Goal: Browse casually: Explore the website without a specific task or goal

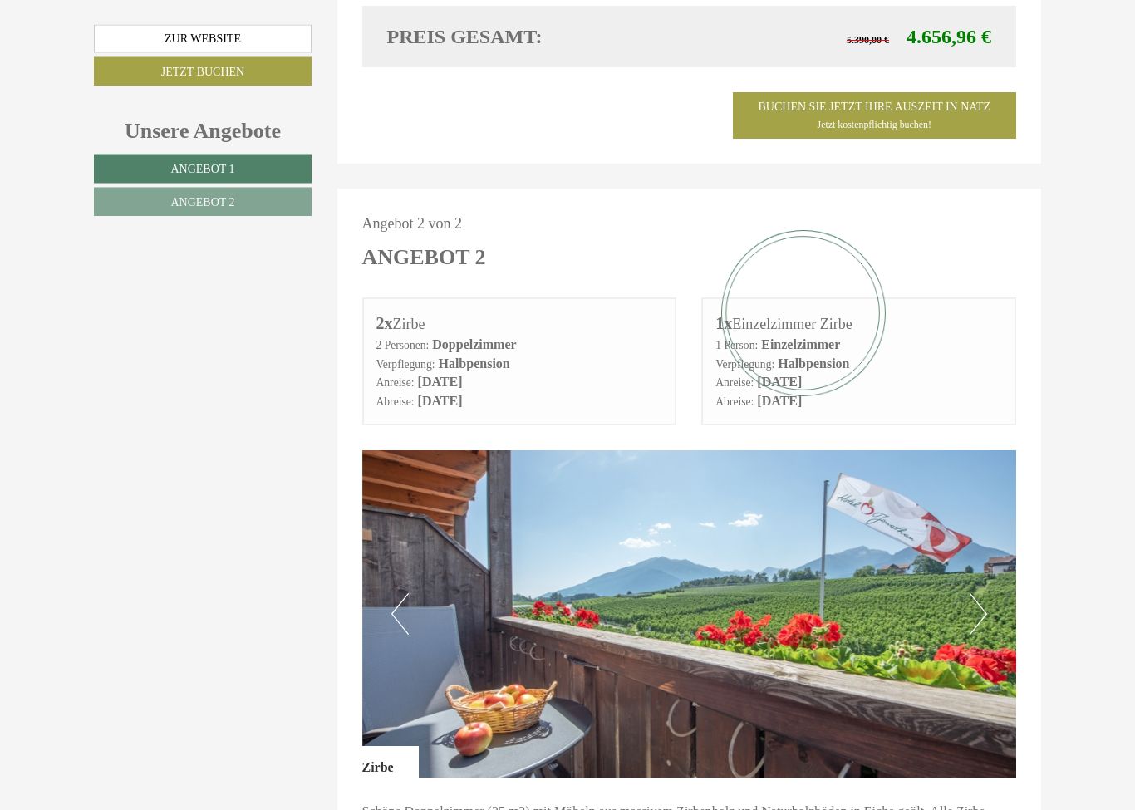
scroll to position [1743, 0]
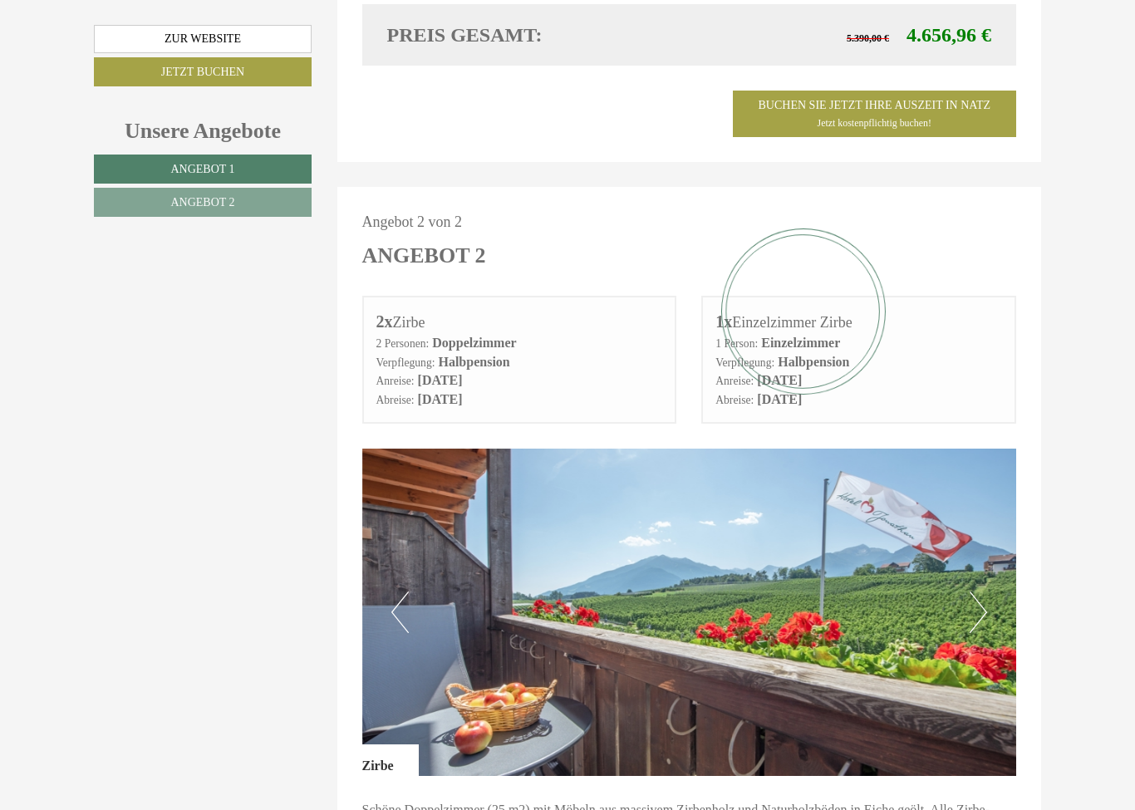
click at [981, 592] on button "Next" at bounding box center [978, 613] width 17 height 42
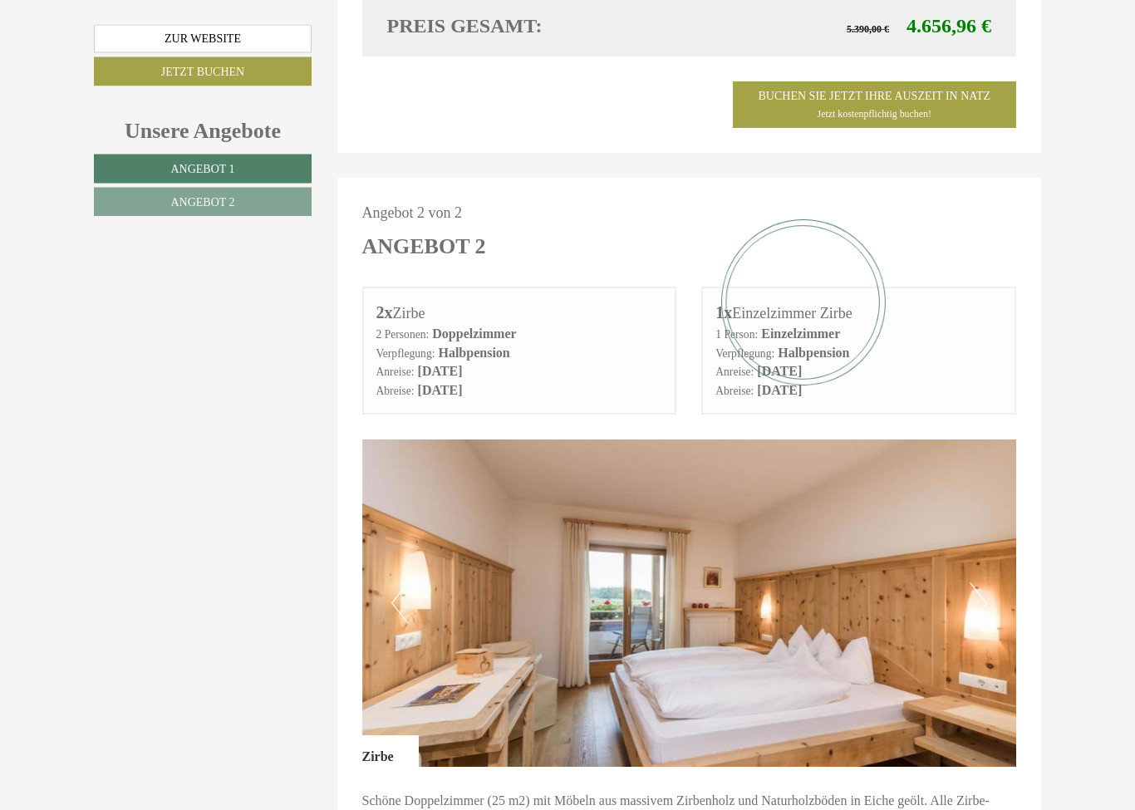
scroll to position [1753, 0]
click at [970, 582] on button "Next" at bounding box center [978, 603] width 17 height 42
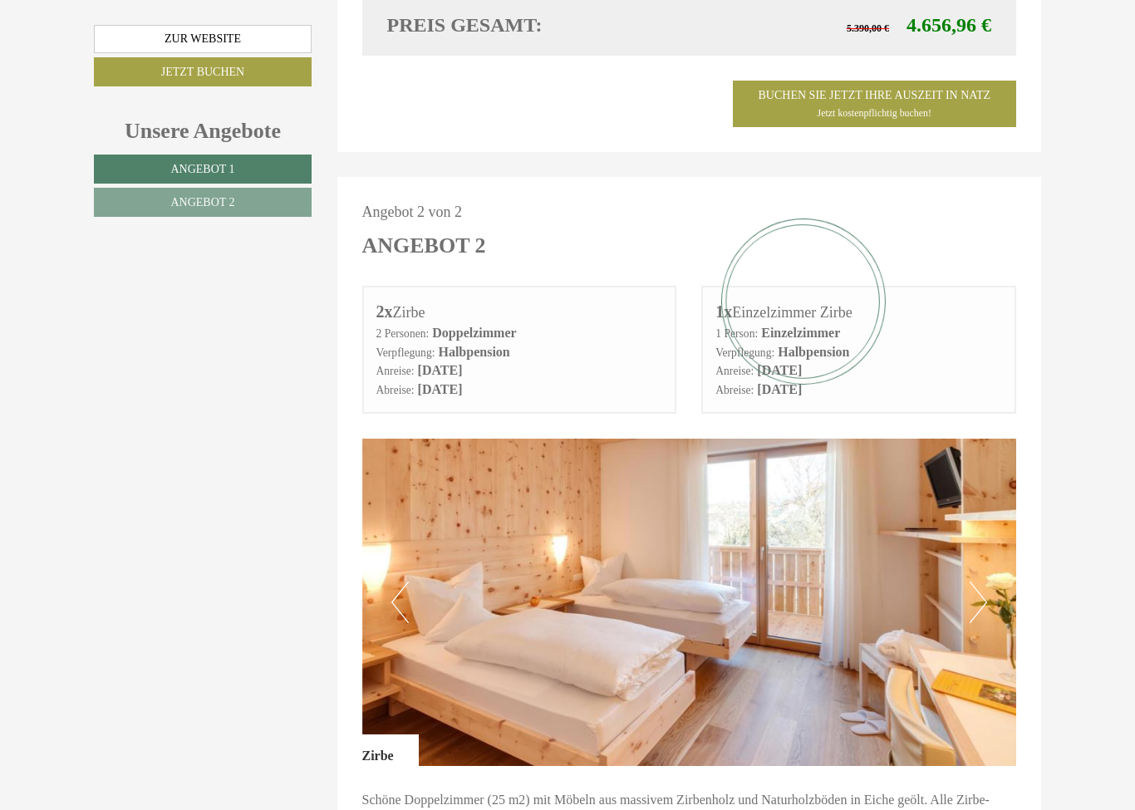
click at [979, 582] on button "Next" at bounding box center [978, 603] width 17 height 42
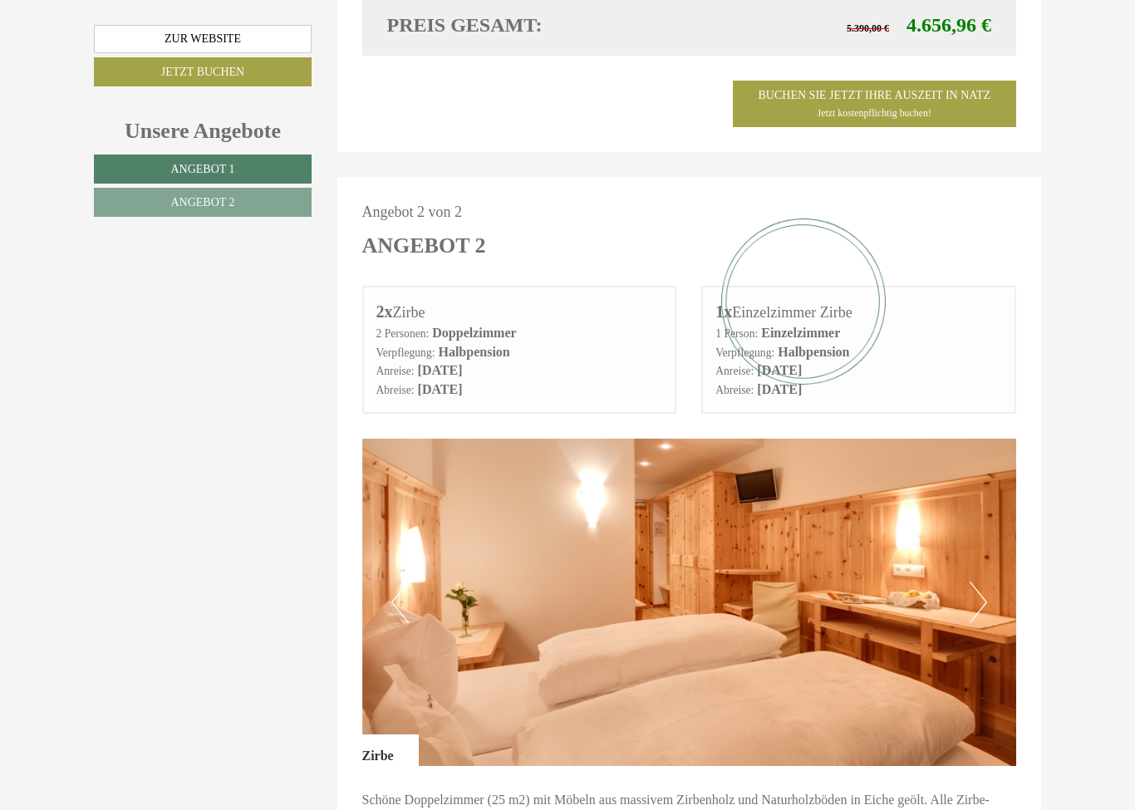
click at [979, 582] on button "Next" at bounding box center [978, 603] width 17 height 42
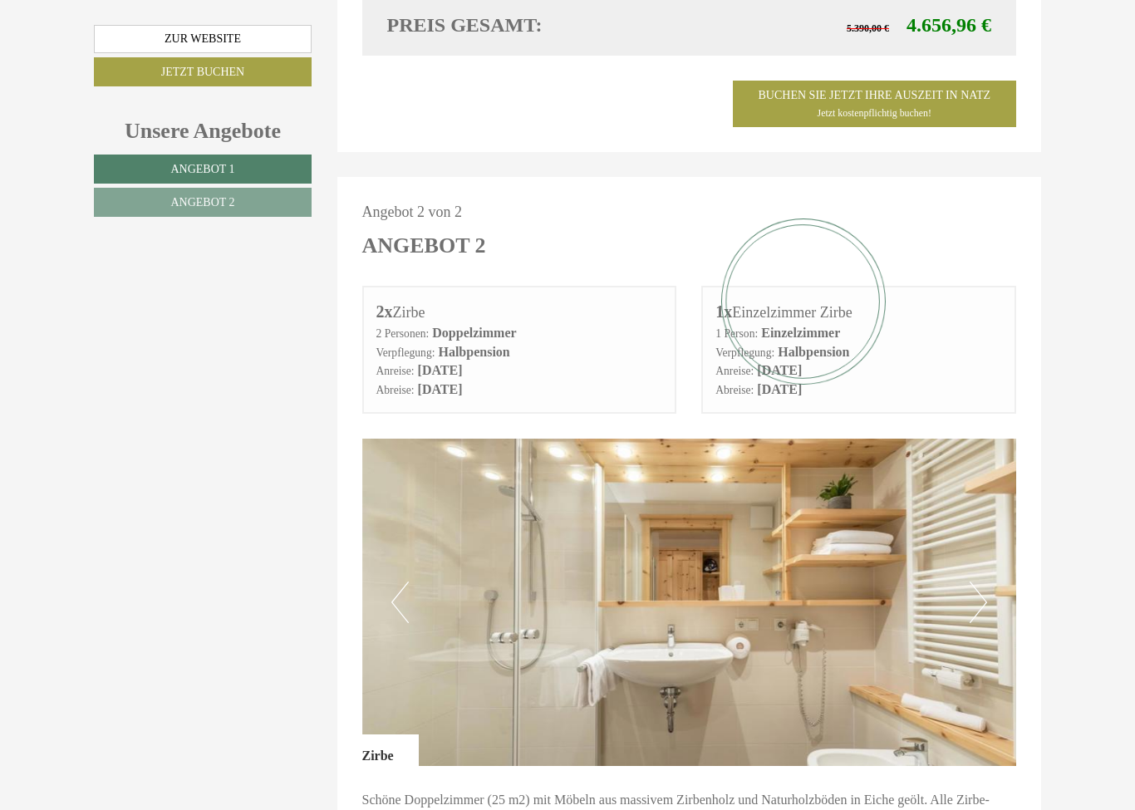
click at [977, 582] on button "Next" at bounding box center [978, 603] width 17 height 42
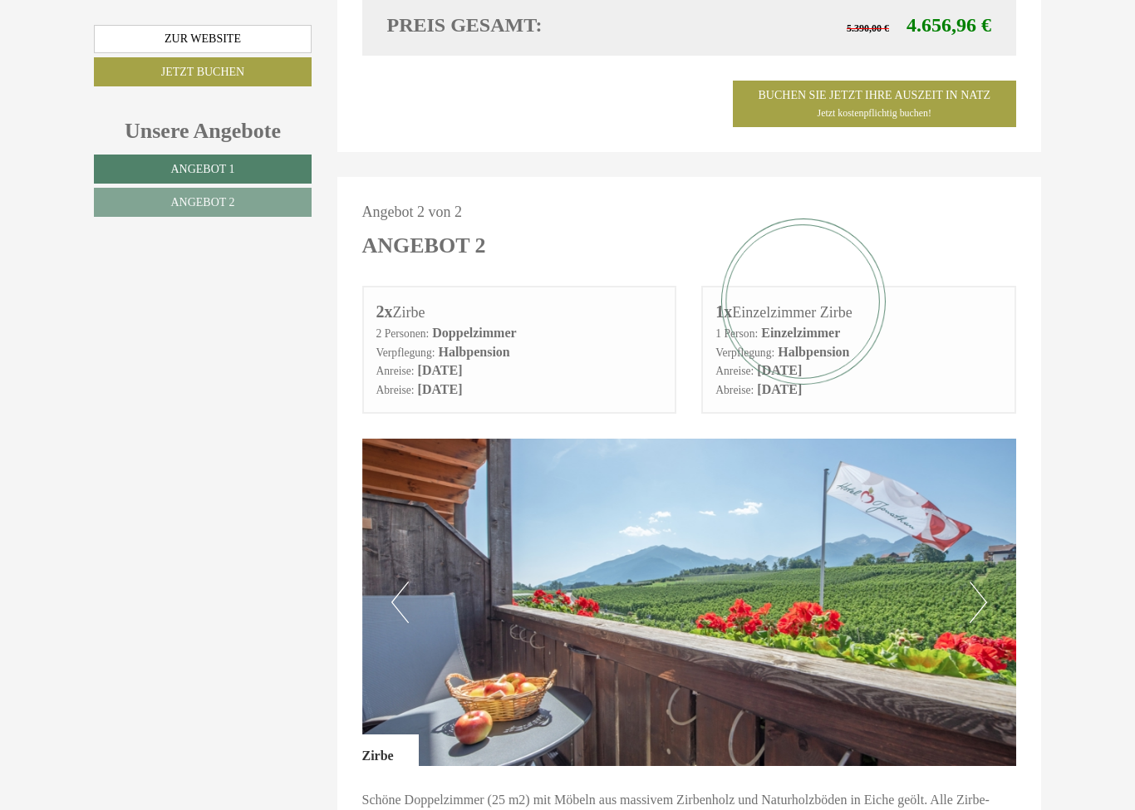
click at [976, 582] on button "Next" at bounding box center [978, 603] width 17 height 42
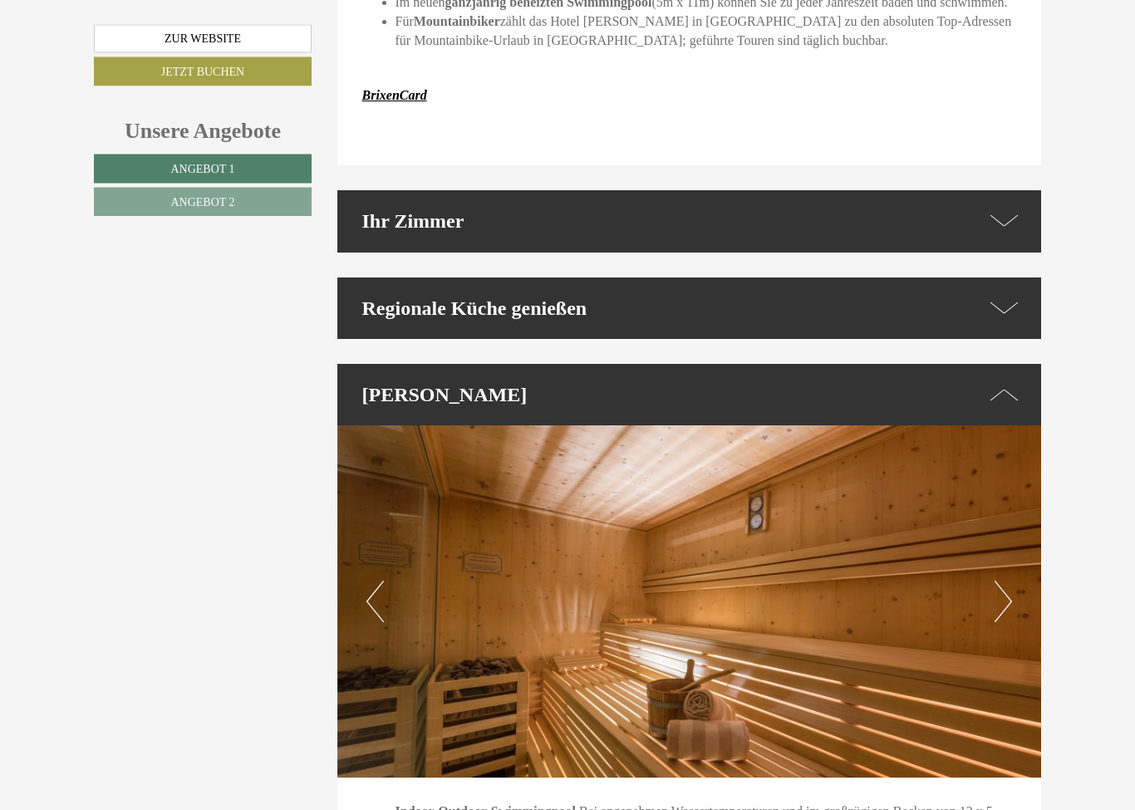
scroll to position [3332, 0]
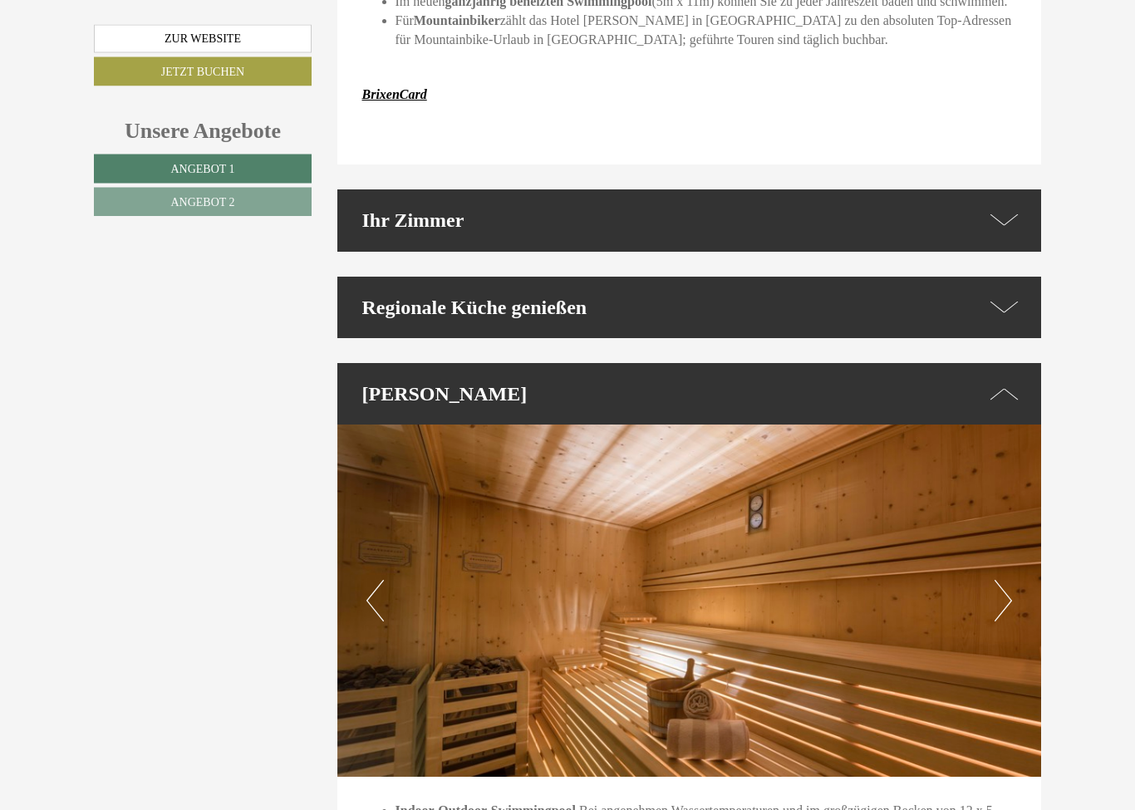
click at [1013, 296] on icon at bounding box center [1005, 308] width 28 height 24
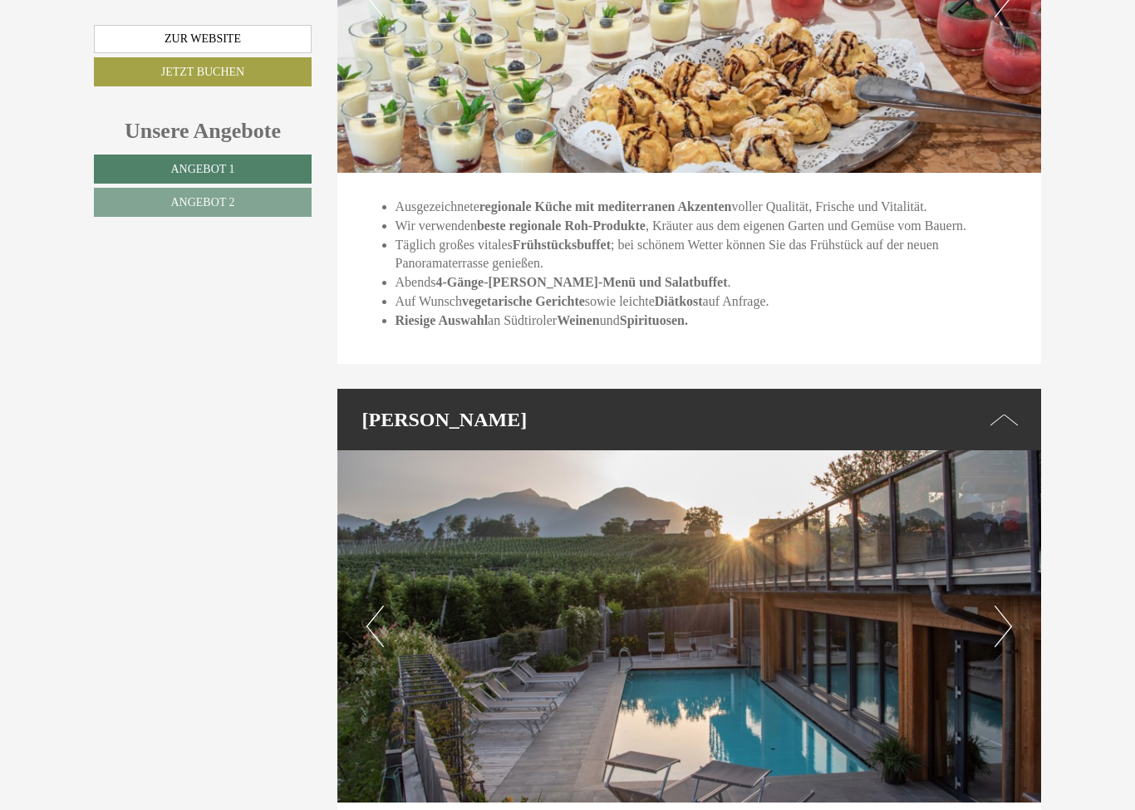
scroll to position [3859, 0]
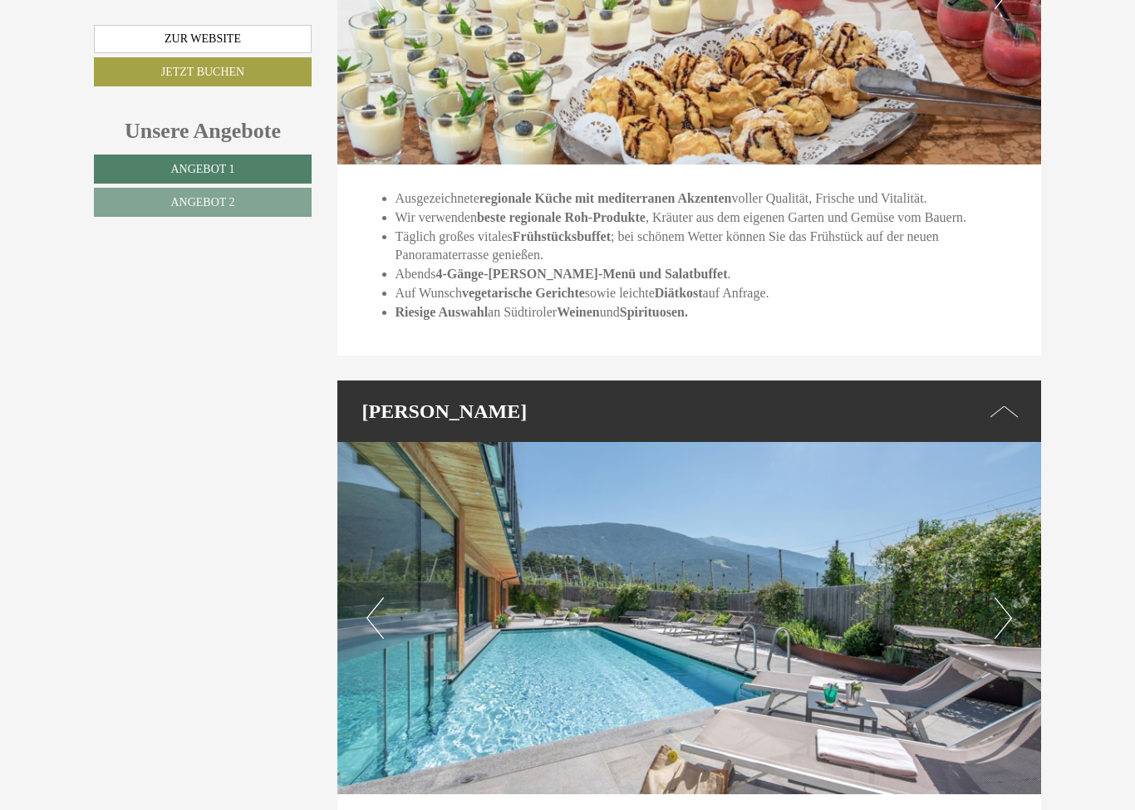
click at [1007, 597] on button "Next" at bounding box center [1003, 618] width 17 height 42
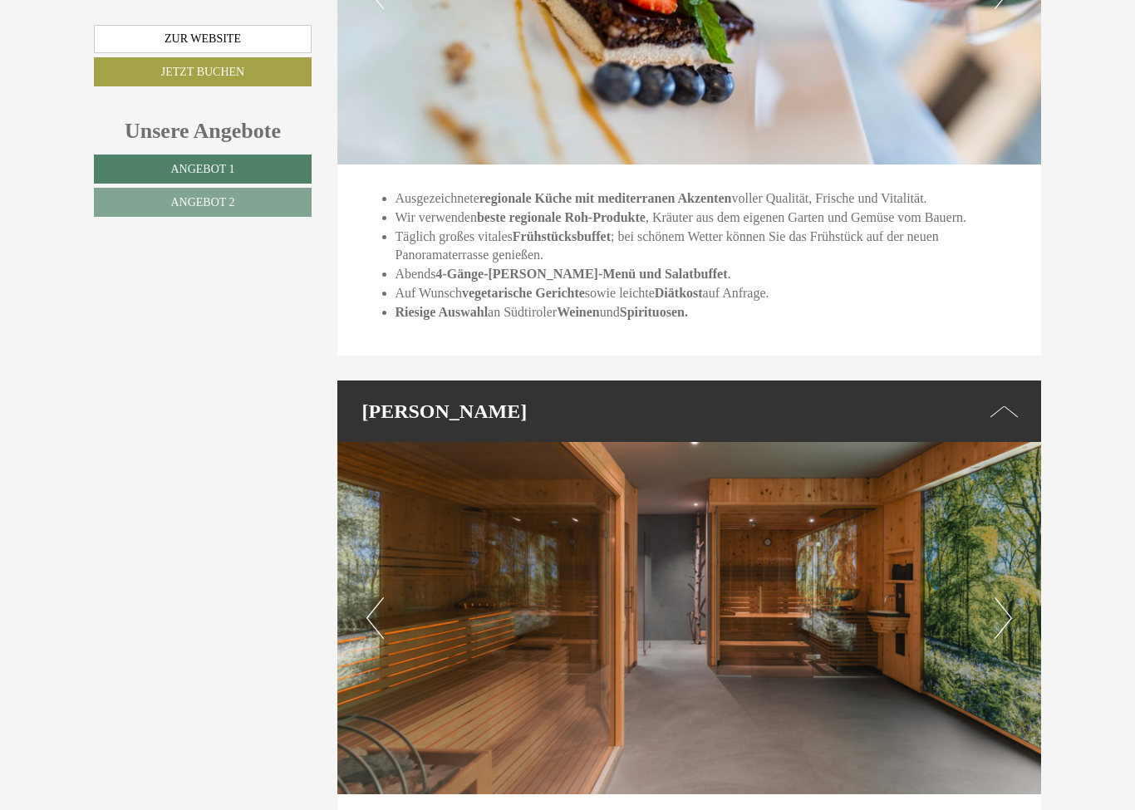
click at [1004, 561] on img at bounding box center [689, 618] width 705 height 352
click at [1005, 597] on button "Next" at bounding box center [1003, 618] width 17 height 42
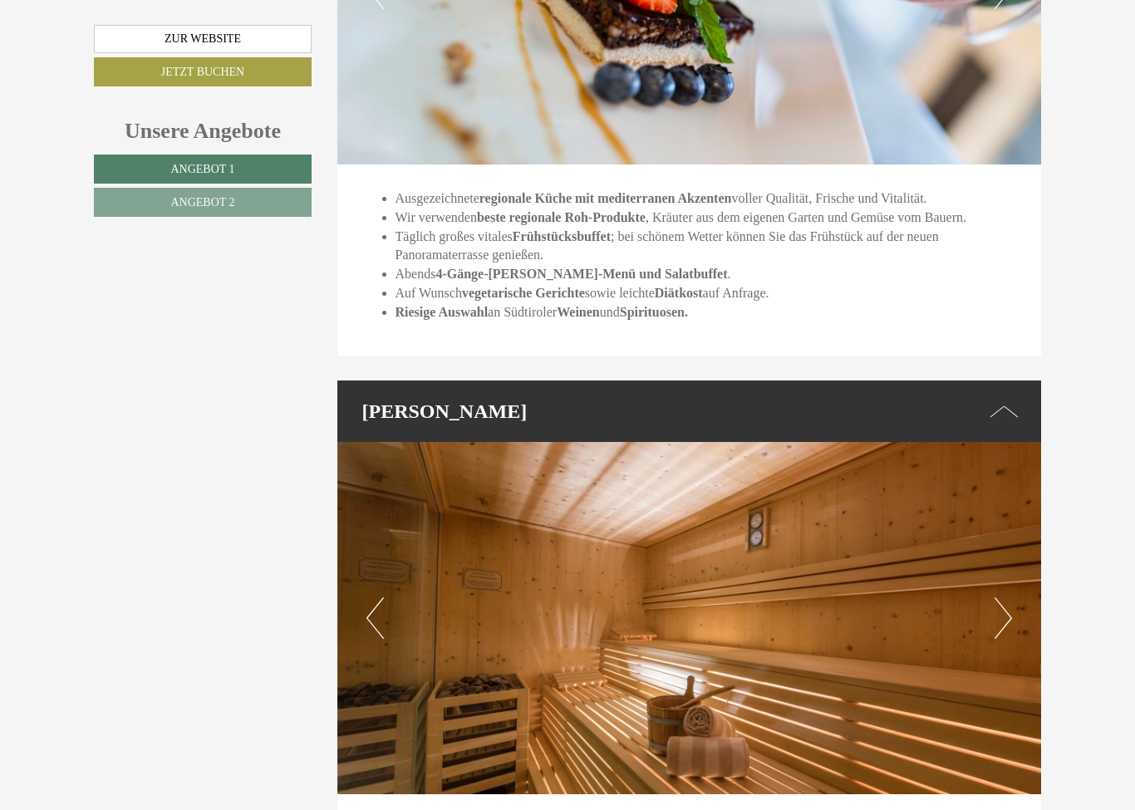
click at [1003, 597] on button "Next" at bounding box center [1003, 618] width 17 height 42
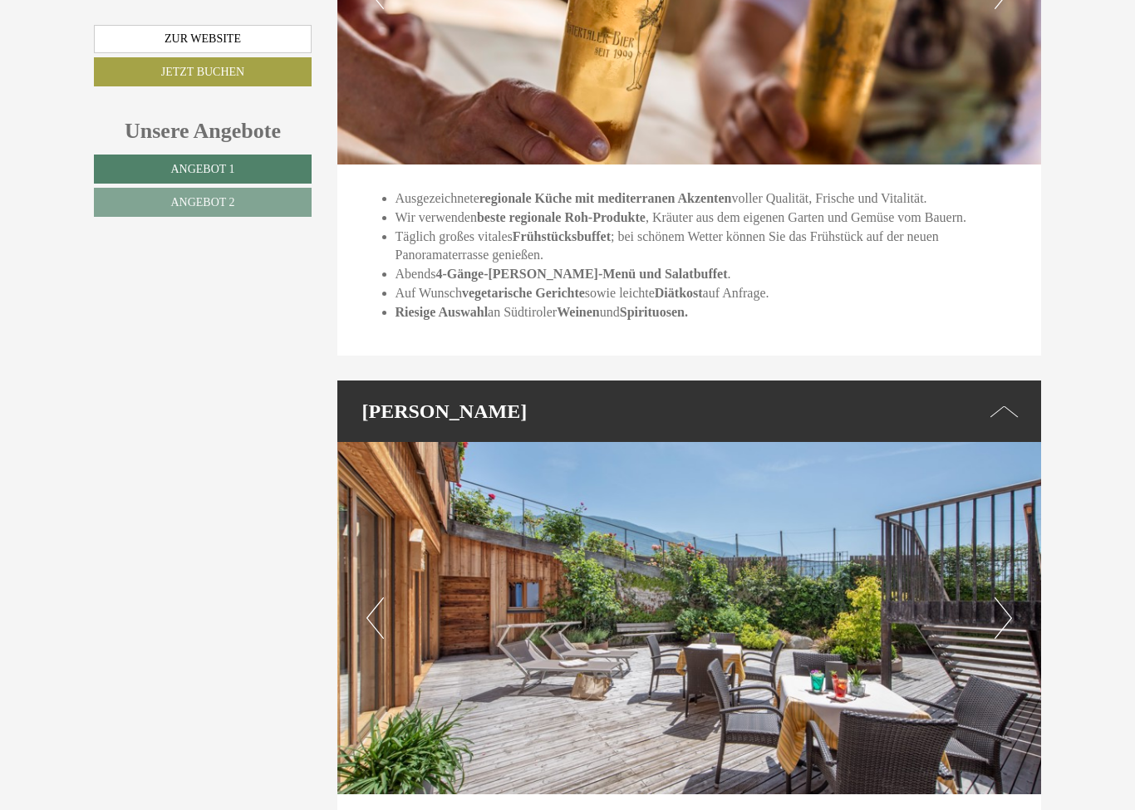
click at [1006, 560] on img at bounding box center [689, 618] width 705 height 352
click at [1005, 597] on button "Next" at bounding box center [1003, 618] width 17 height 42
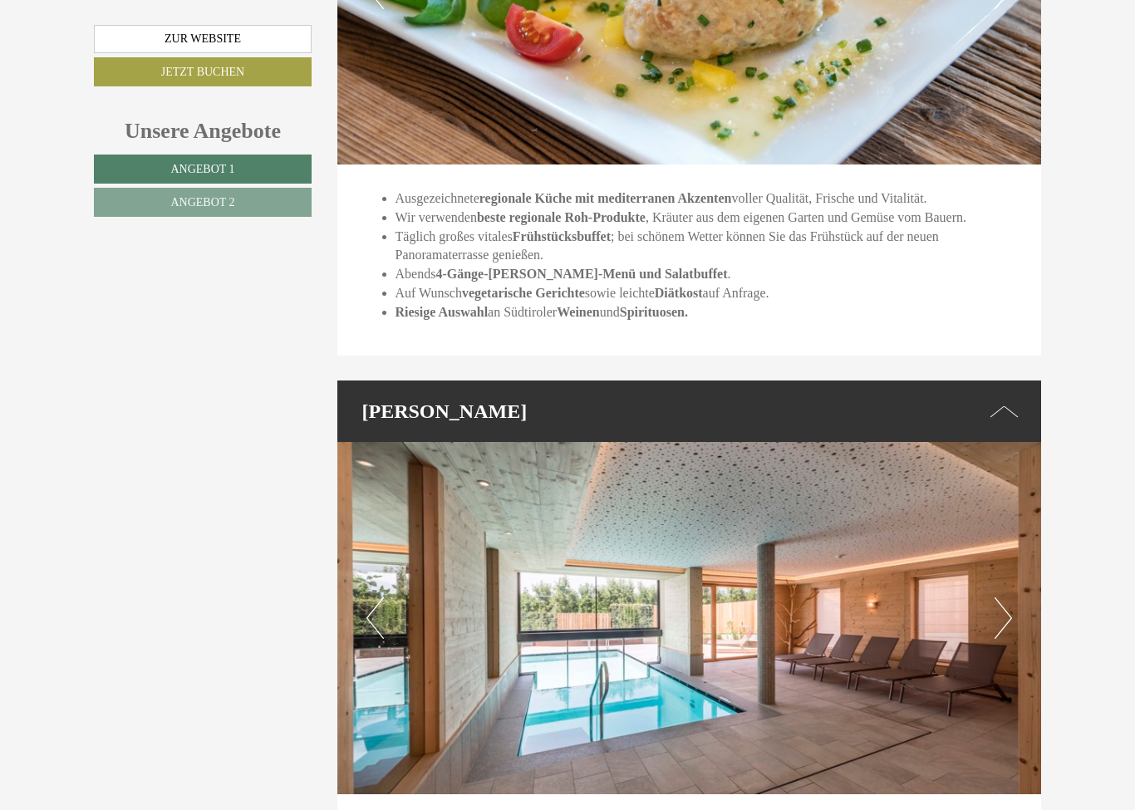
click at [1001, 597] on button "Next" at bounding box center [1003, 618] width 17 height 42
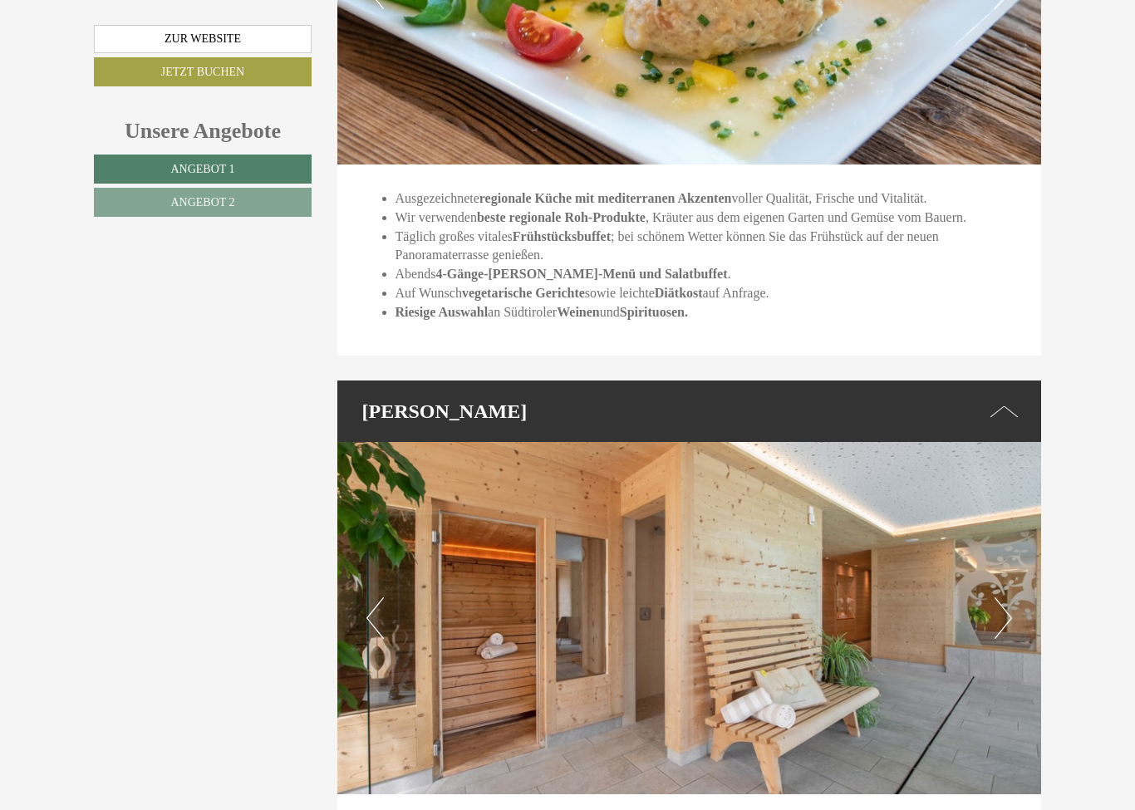
click at [1002, 597] on button "Next" at bounding box center [1003, 618] width 17 height 42
